Goal: Task Accomplishment & Management: Manage account settings

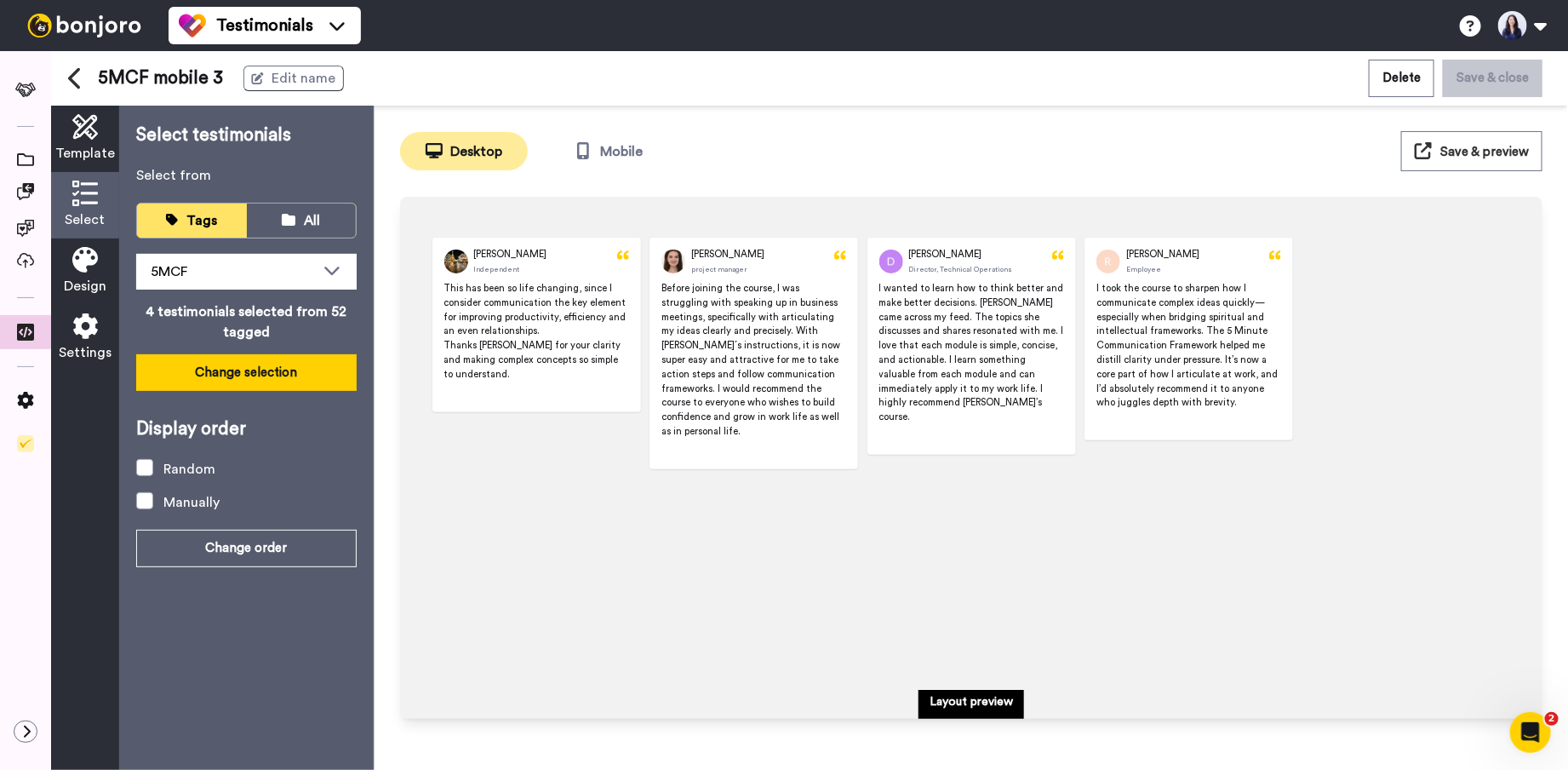
click at [251, 377] on button "Change selection" at bounding box center [246, 372] width 220 height 36
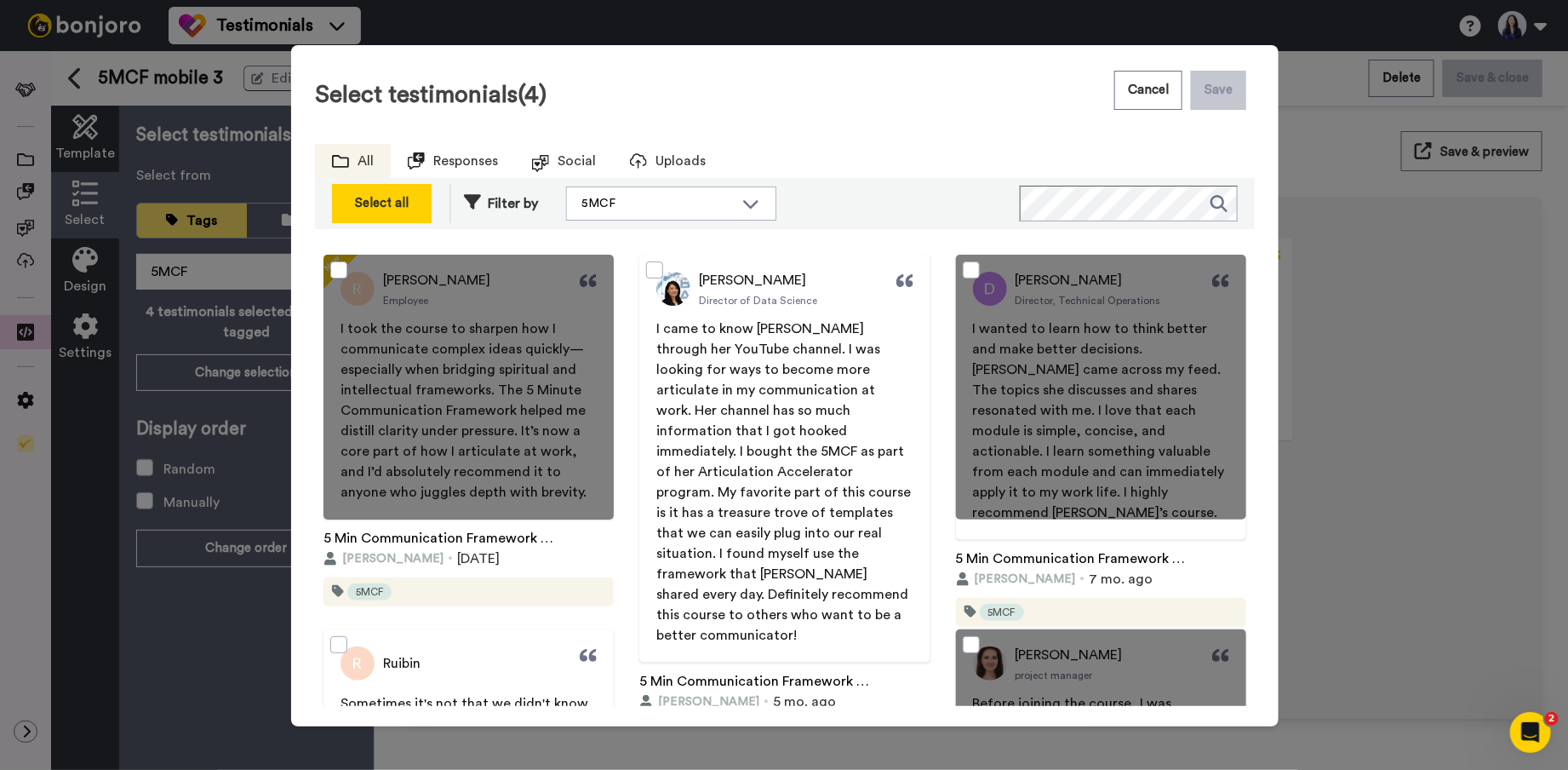
click at [394, 199] on div "Select all" at bounding box center [381, 203] width 81 height 20
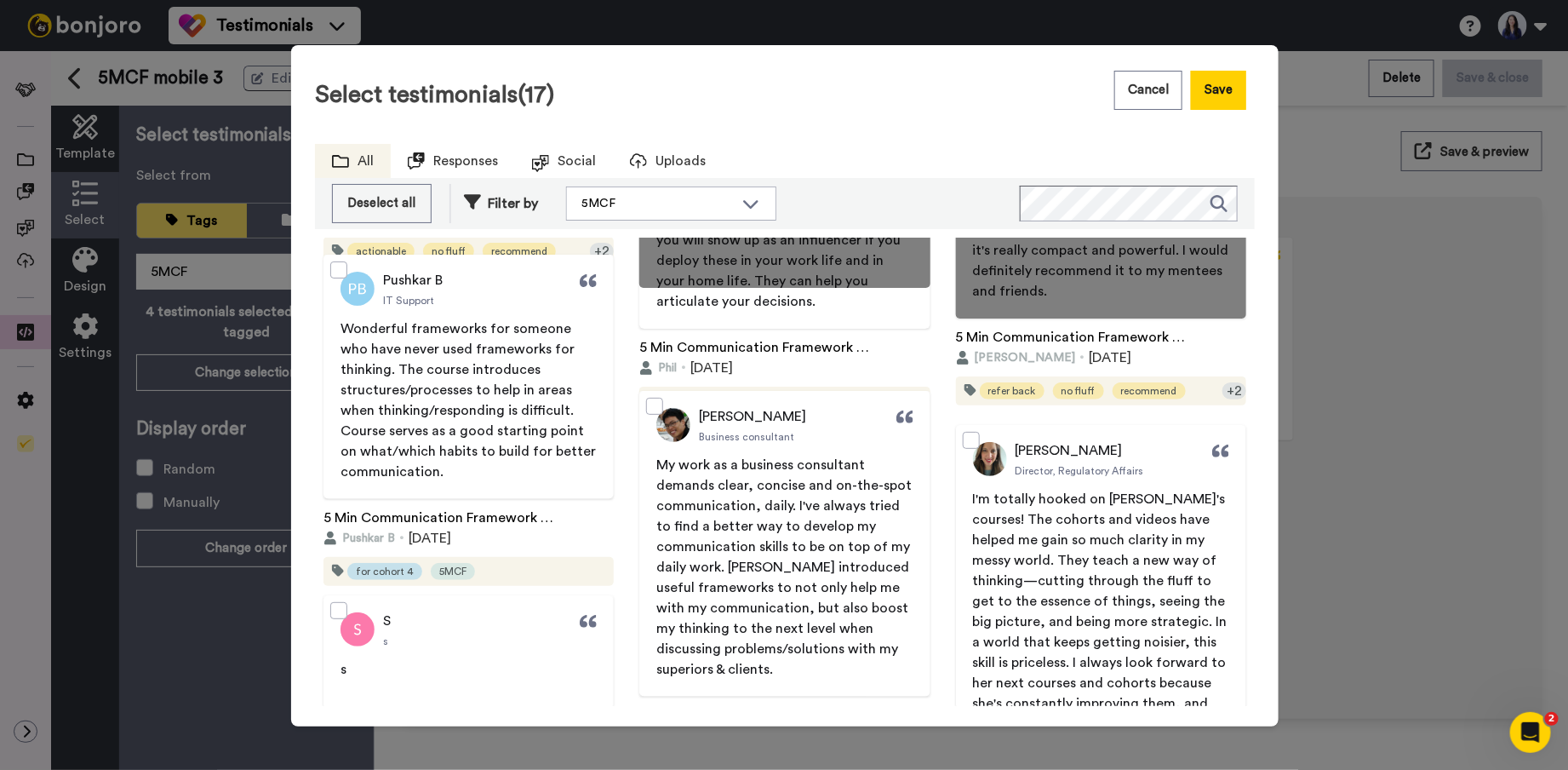
scroll to position [2008, 0]
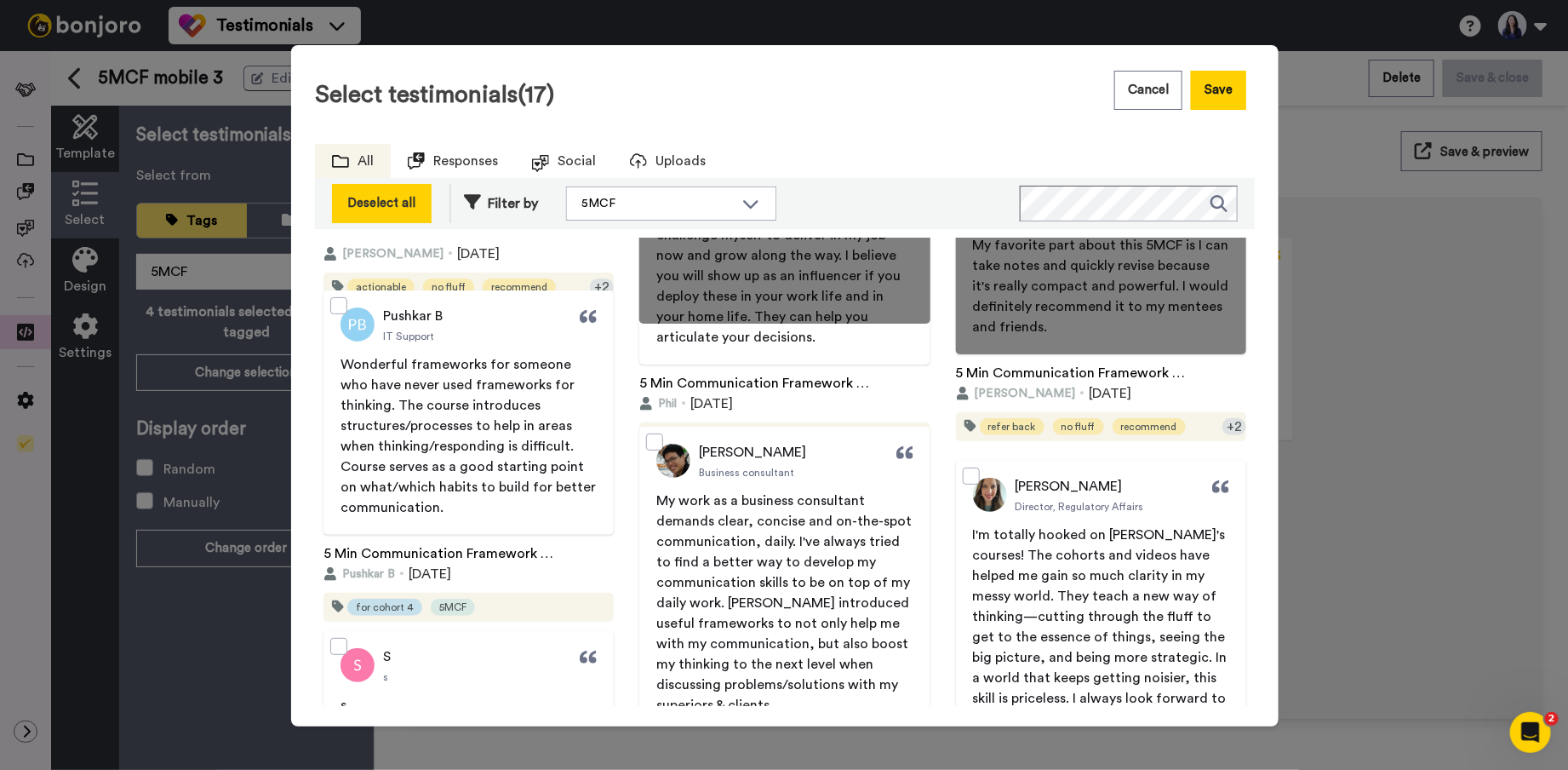
click at [381, 211] on div "Deselect all" at bounding box center [381, 203] width 81 height 20
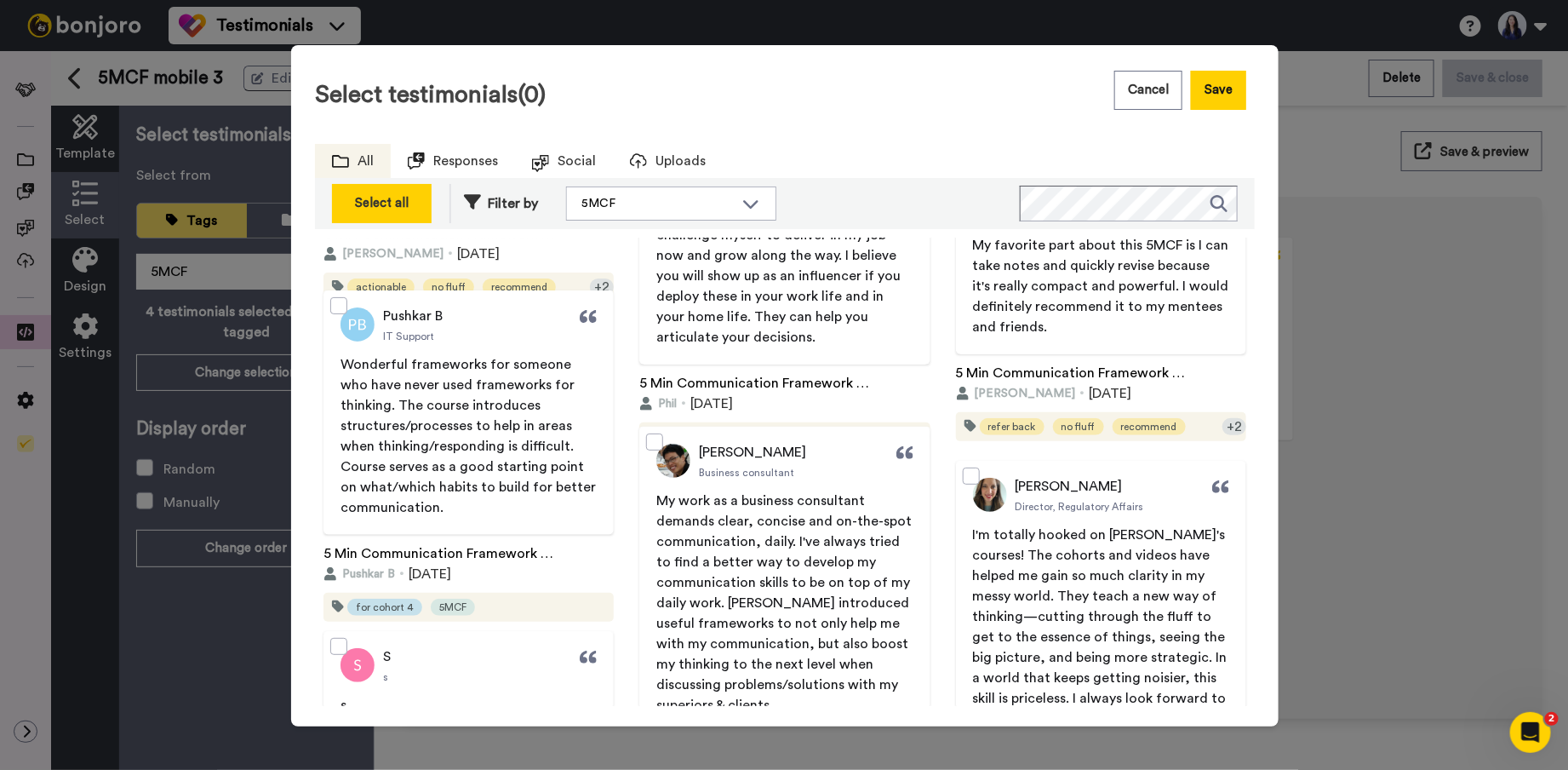
click at [382, 211] on div "Select all" at bounding box center [381, 203] width 81 height 20
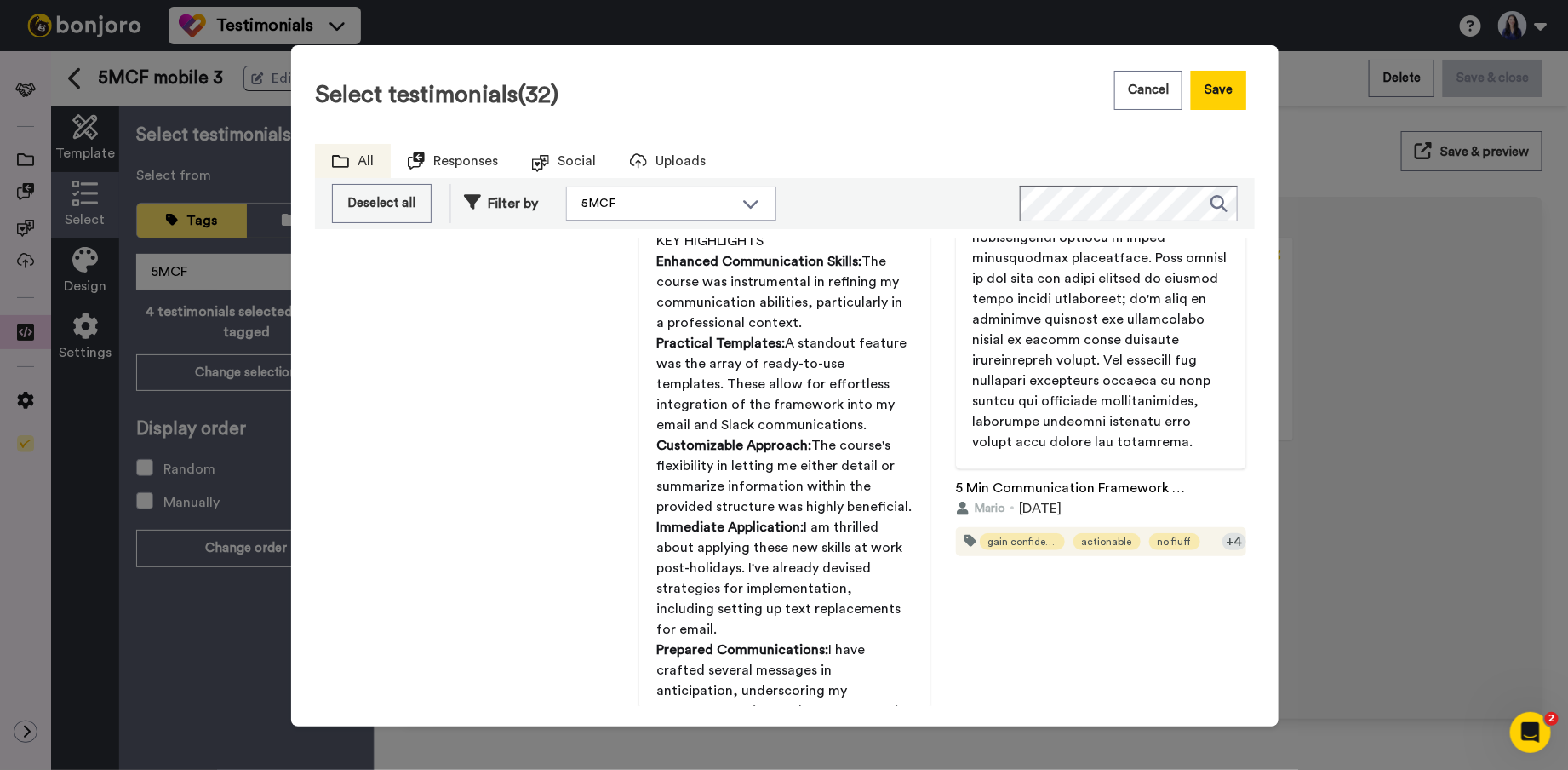
scroll to position [7596, 0]
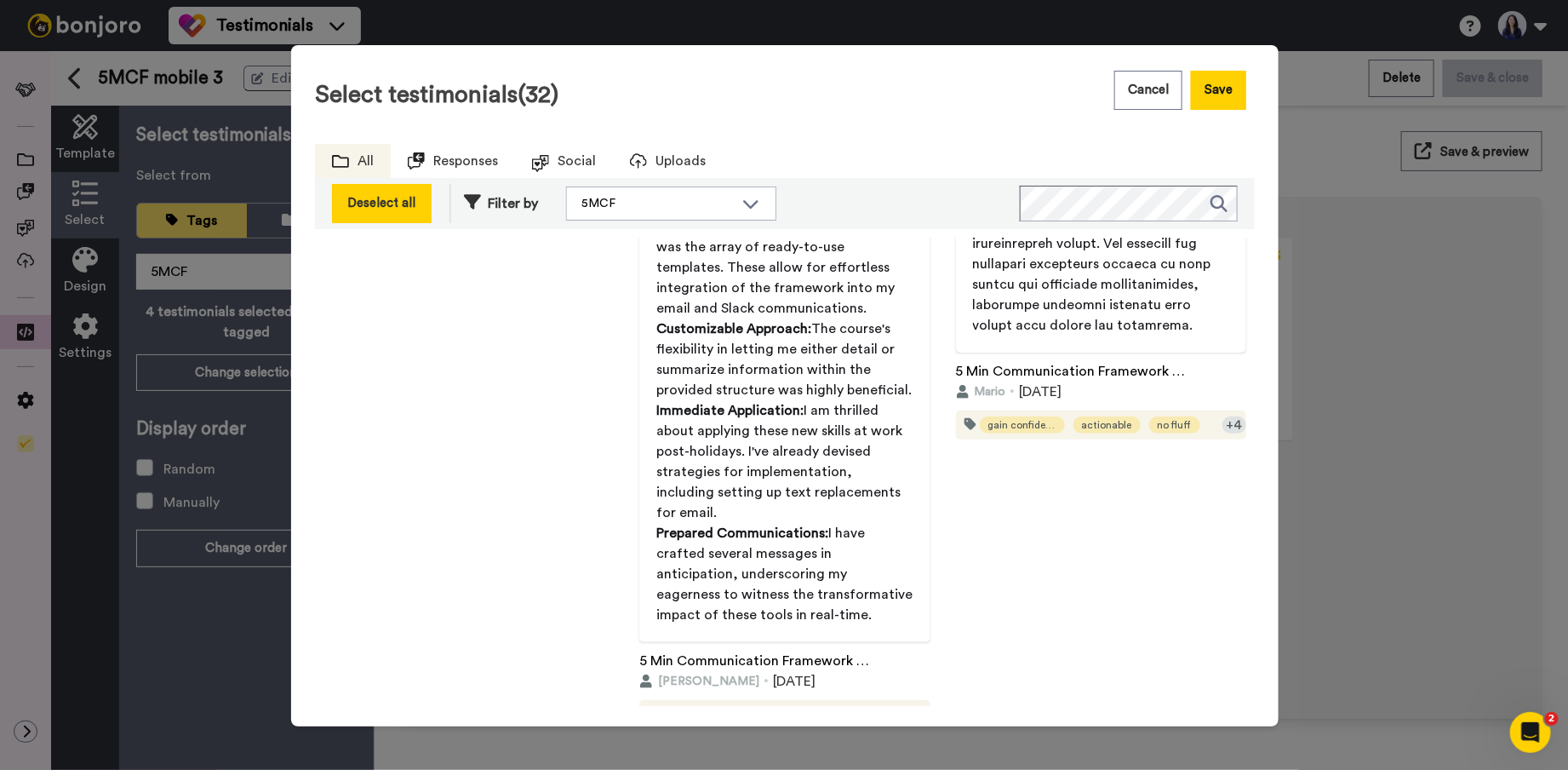
click at [367, 206] on div "Deselect all" at bounding box center [381, 203] width 81 height 20
click at [376, 212] on div "Select all" at bounding box center [381, 203] width 81 height 20
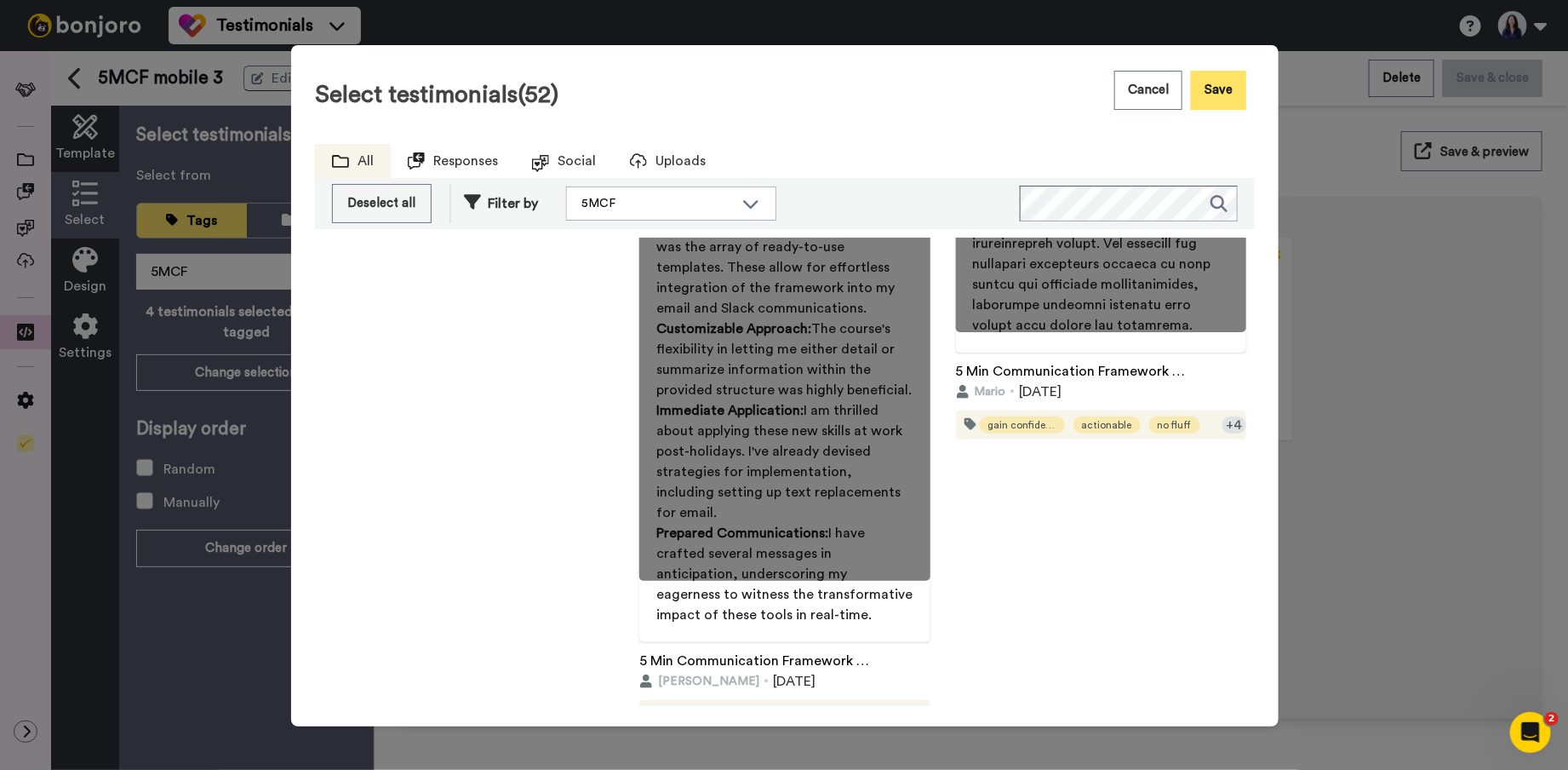
click at [1230, 86] on button "Save" at bounding box center [1218, 90] width 56 height 39
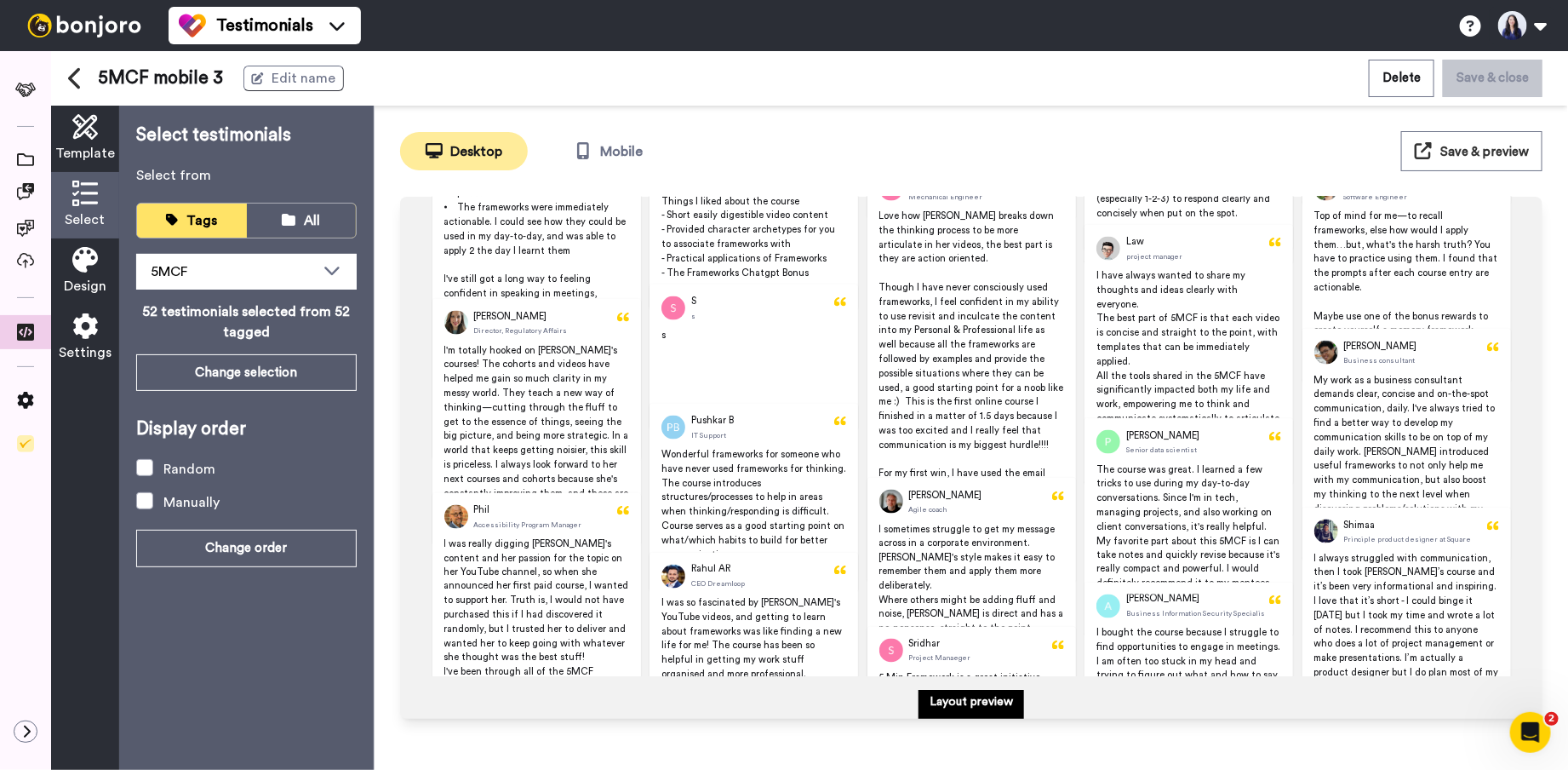
scroll to position [1209, 0]
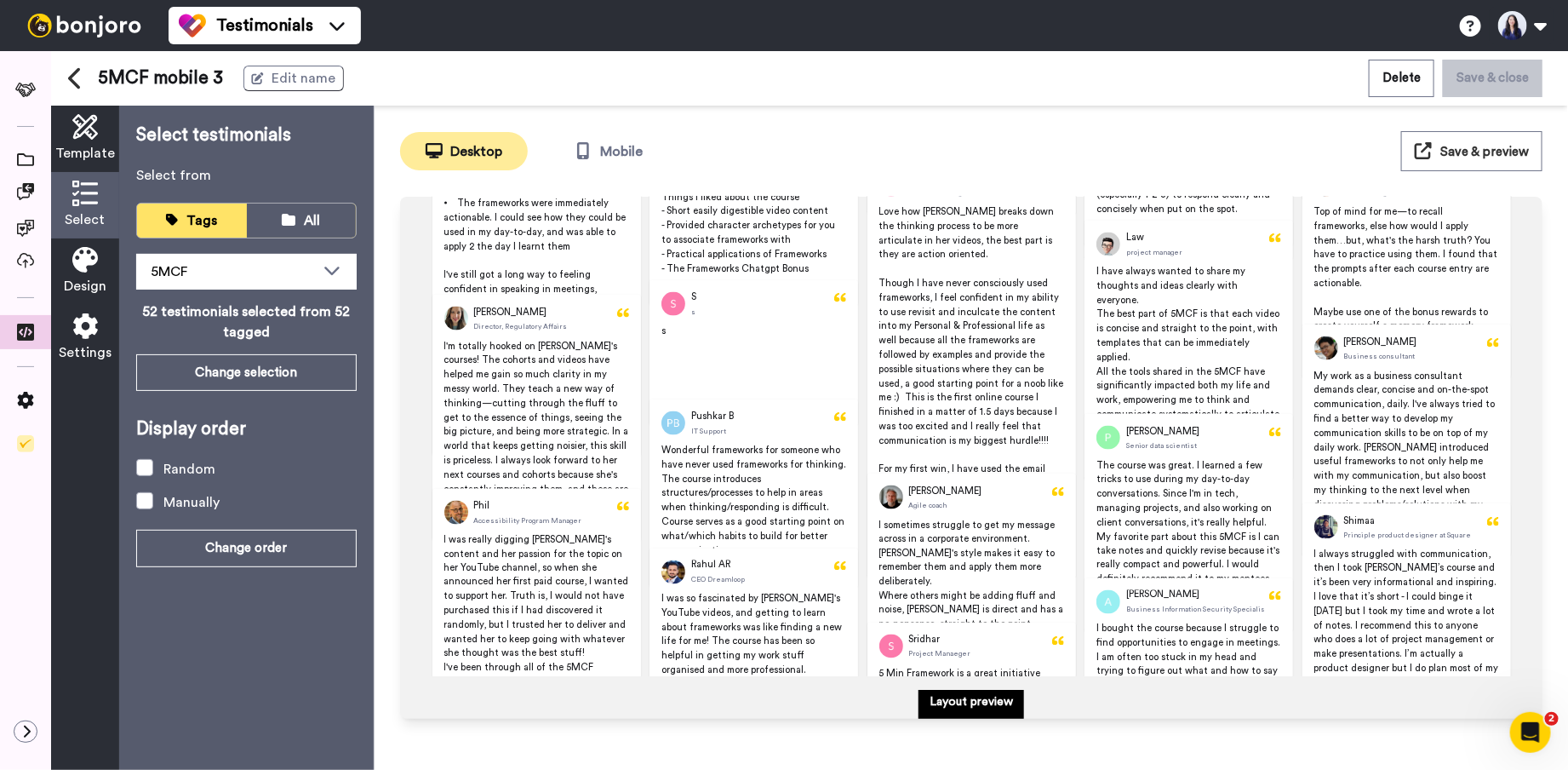
click at [1489, 157] on span "Save & preview" at bounding box center [1485, 152] width 88 height 12
